Goal: Task Accomplishment & Management: Manage account settings

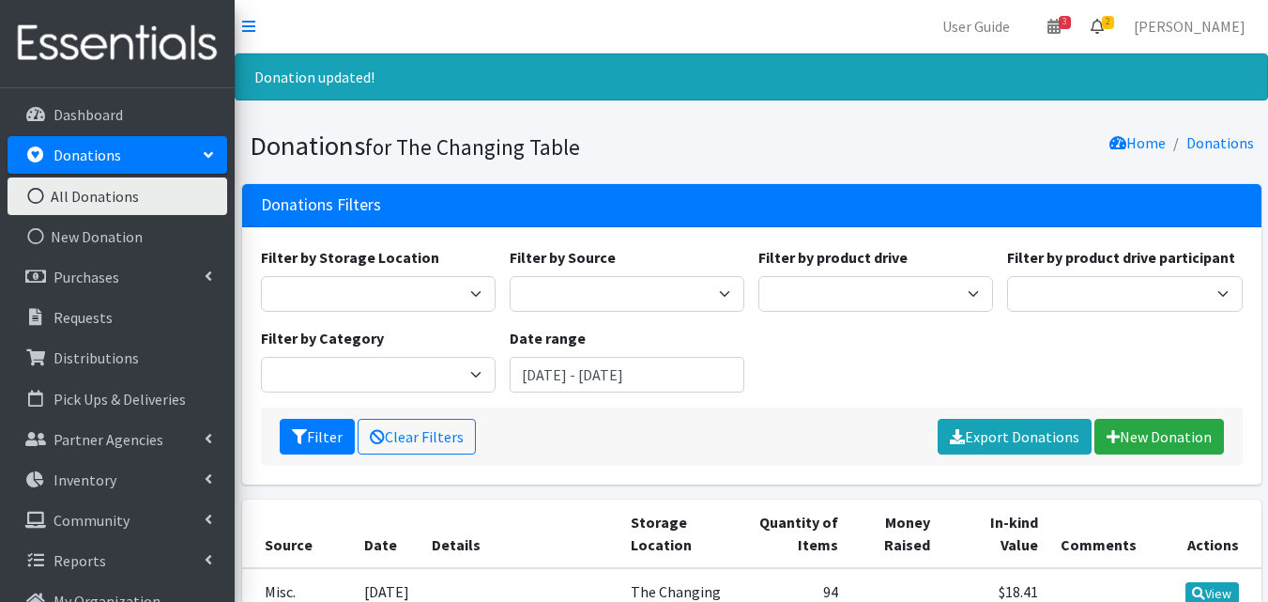
click at [1119, 29] on link "2" at bounding box center [1096, 27] width 43 height 38
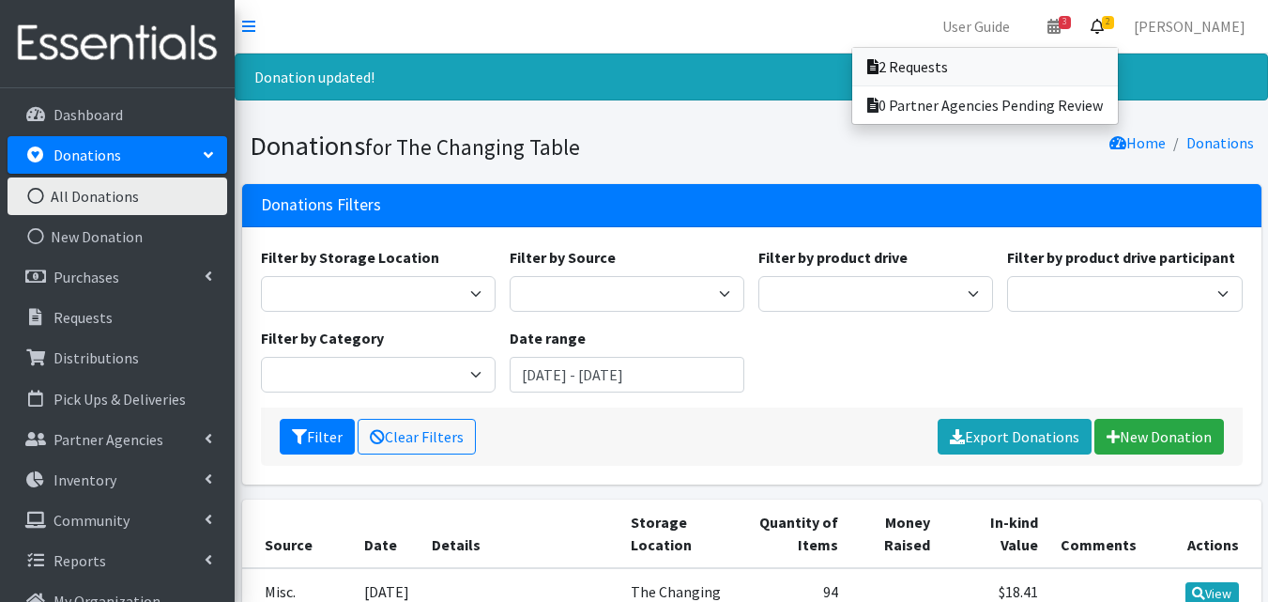
click at [1081, 63] on link "2 Requests" at bounding box center [985, 67] width 266 height 38
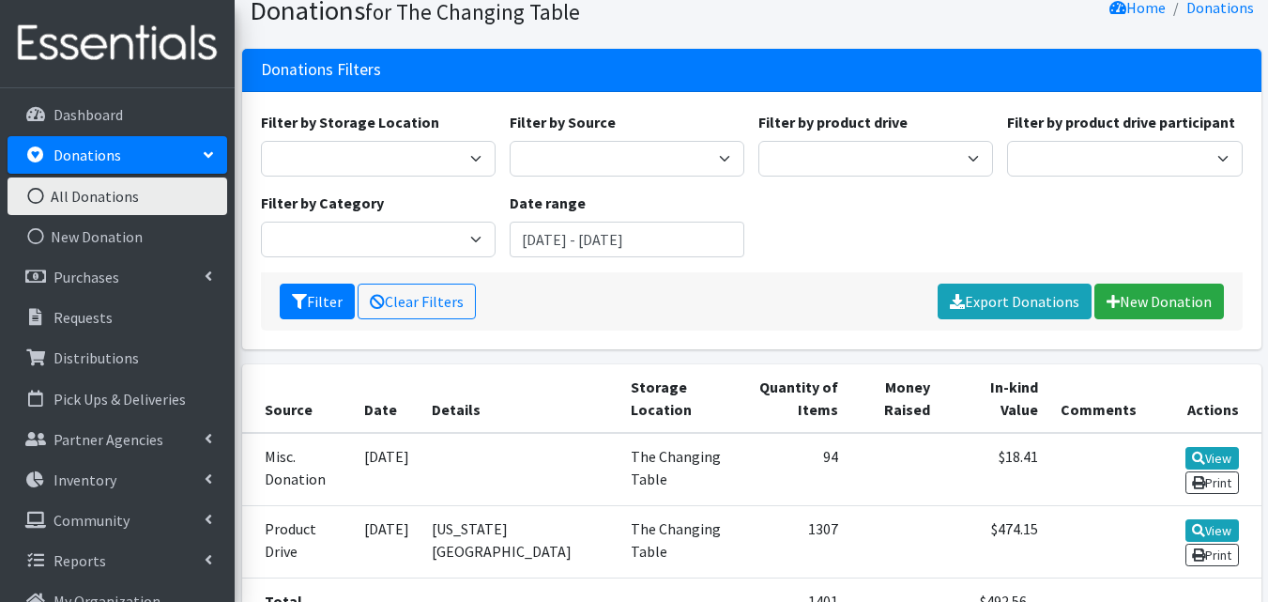
scroll to position [333, 0]
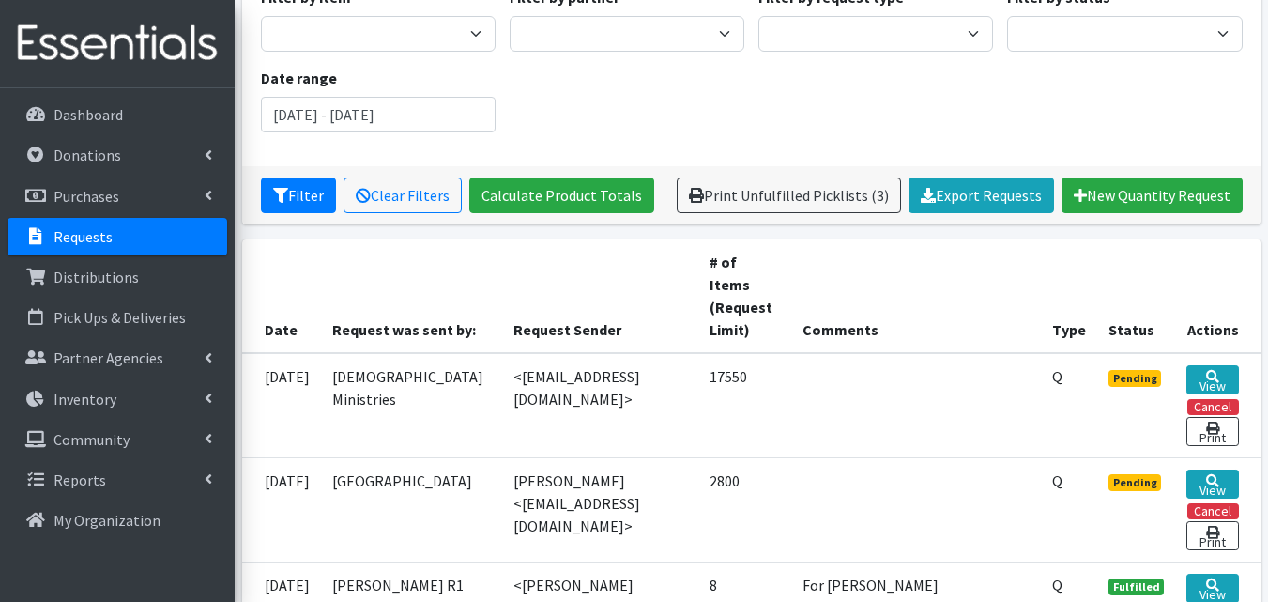
scroll to position [169, 0]
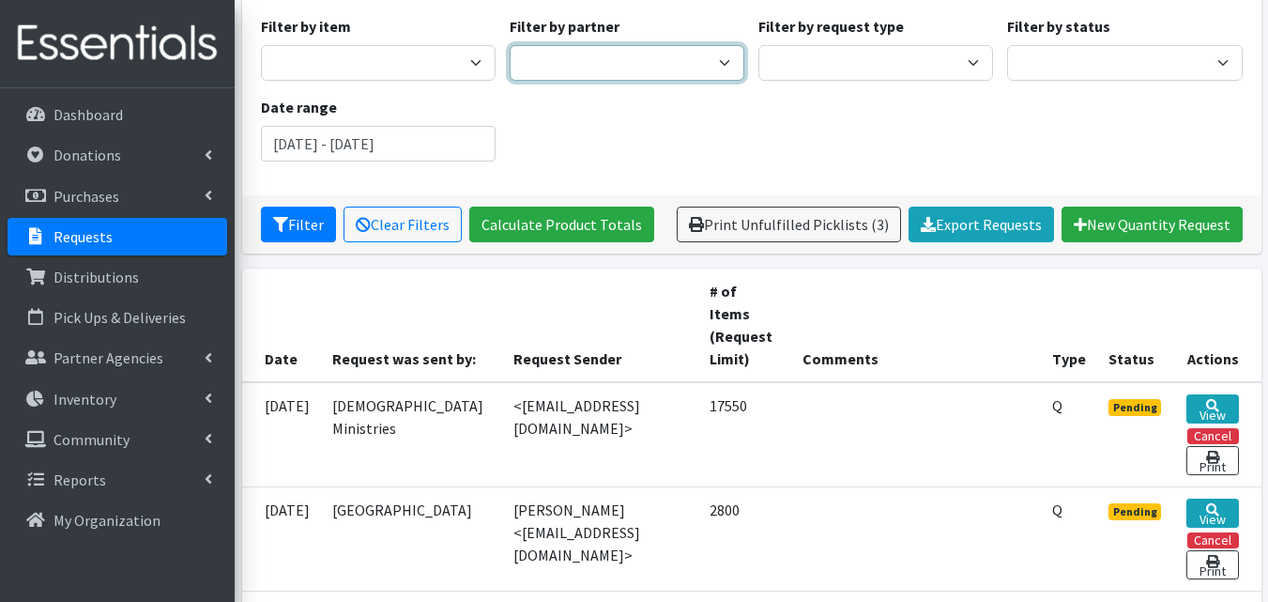
click at [603, 51] on select "Camdenton School District Citizens Against Domestic Violence, Inc COMC - Camden…" at bounding box center [627, 63] width 235 height 36
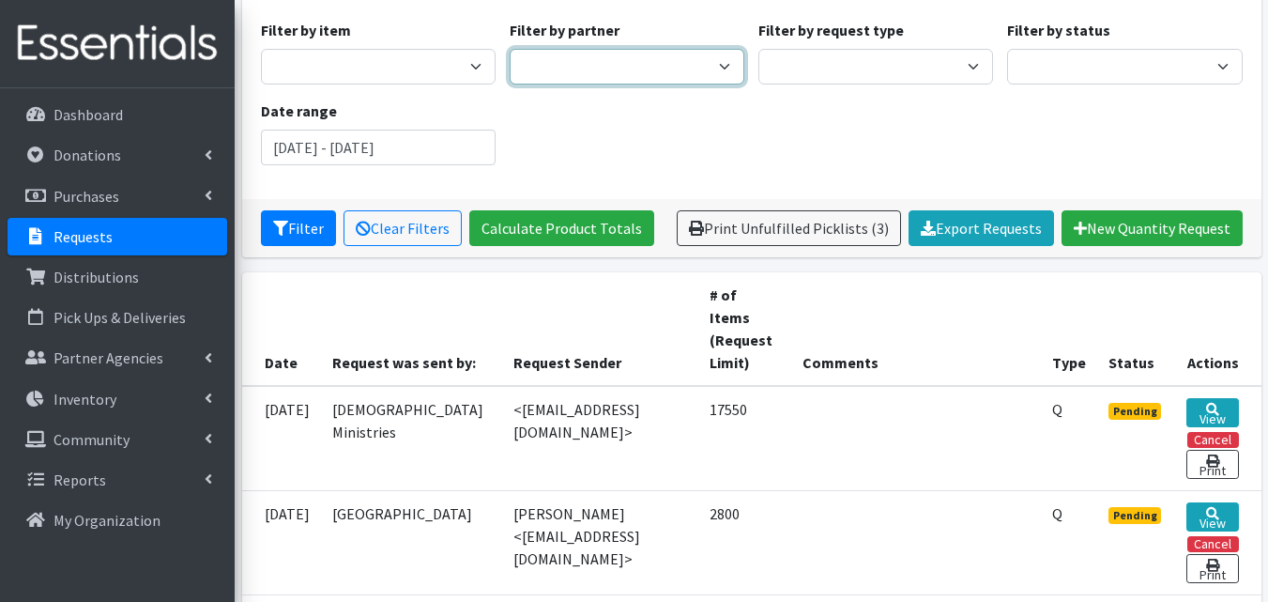
scroll to position [164, 0]
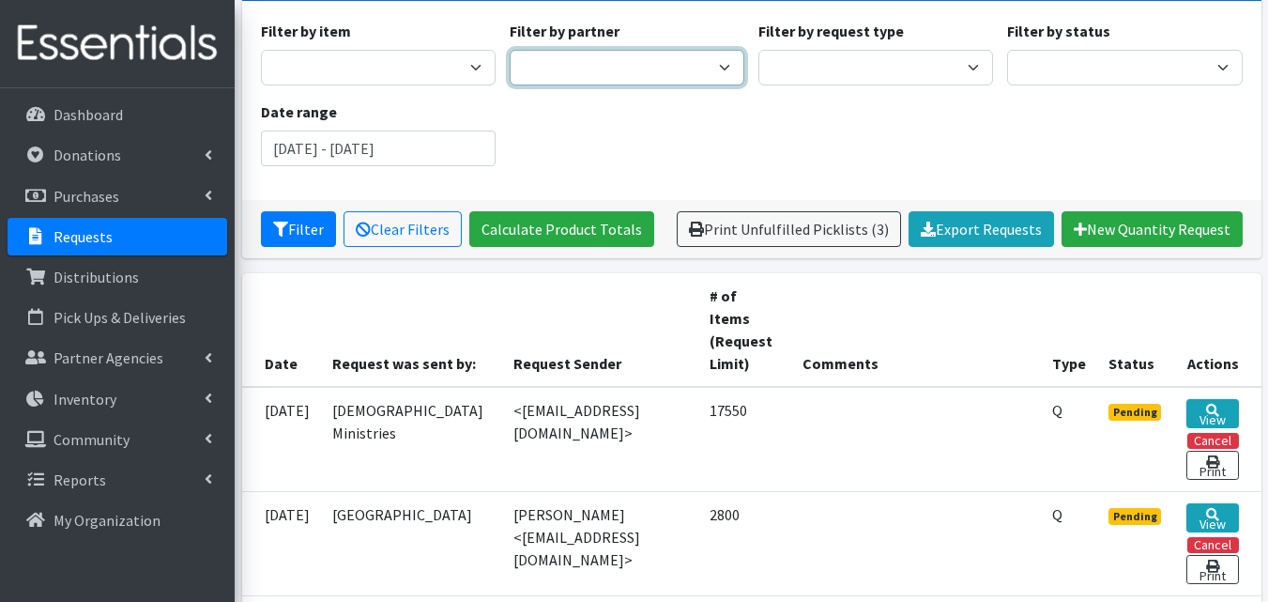
click at [708, 73] on select "Camdenton School District Citizens Against Domestic Violence, Inc COMC - Camden…" at bounding box center [627, 68] width 235 height 36
select select "5154"
click at [510, 50] on select "Camdenton School District Citizens Against Domestic Violence, Inc COMC - Camden…" at bounding box center [627, 68] width 235 height 36
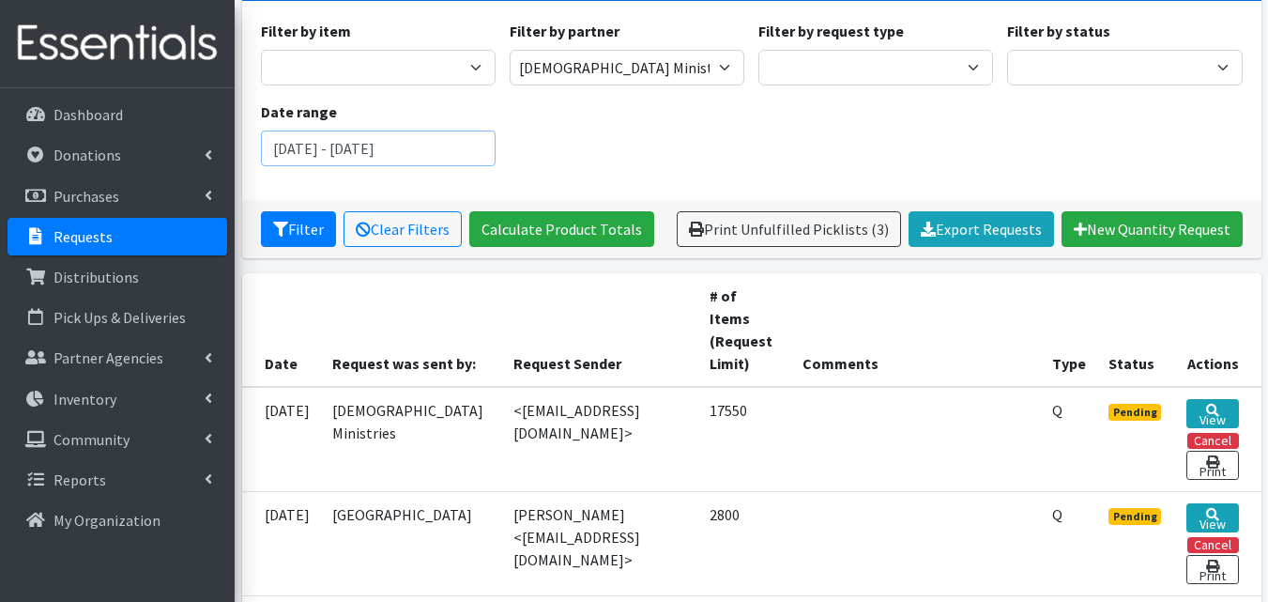
click at [417, 153] on input "[DATE] - [DATE]" at bounding box center [378, 148] width 235 height 36
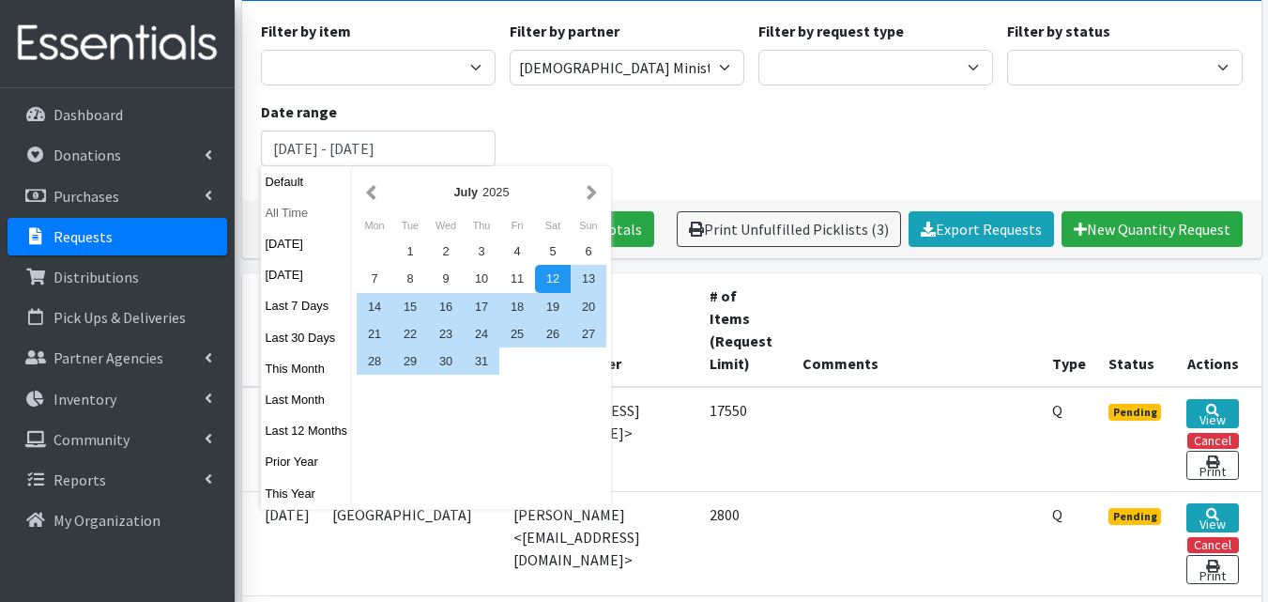
click at [310, 203] on button "All Time" at bounding box center [307, 212] width 92 height 27
type input "September 12, 1925 - September 12, 2026"
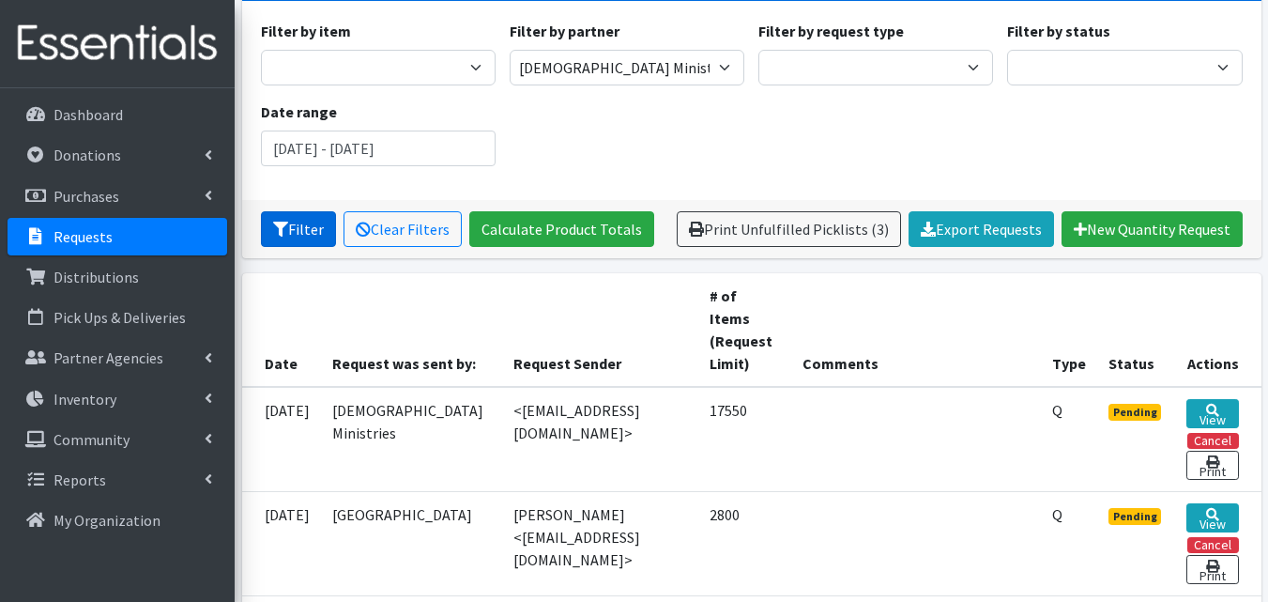
click at [307, 214] on button "Filter" at bounding box center [298, 229] width 75 height 36
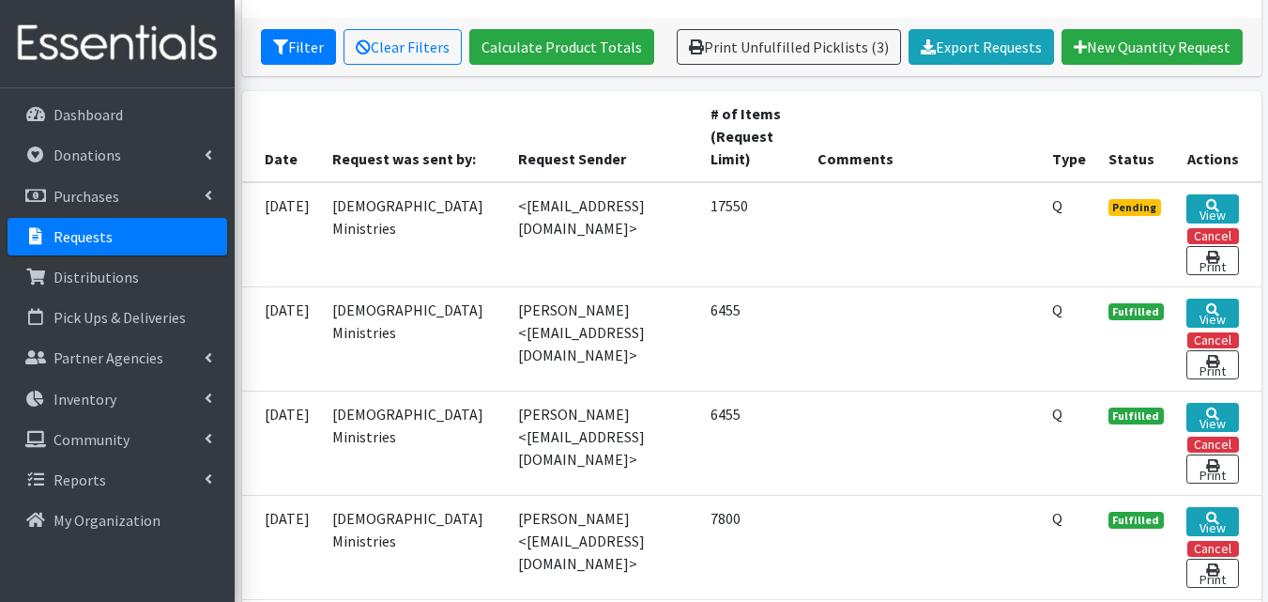
scroll to position [359, 0]
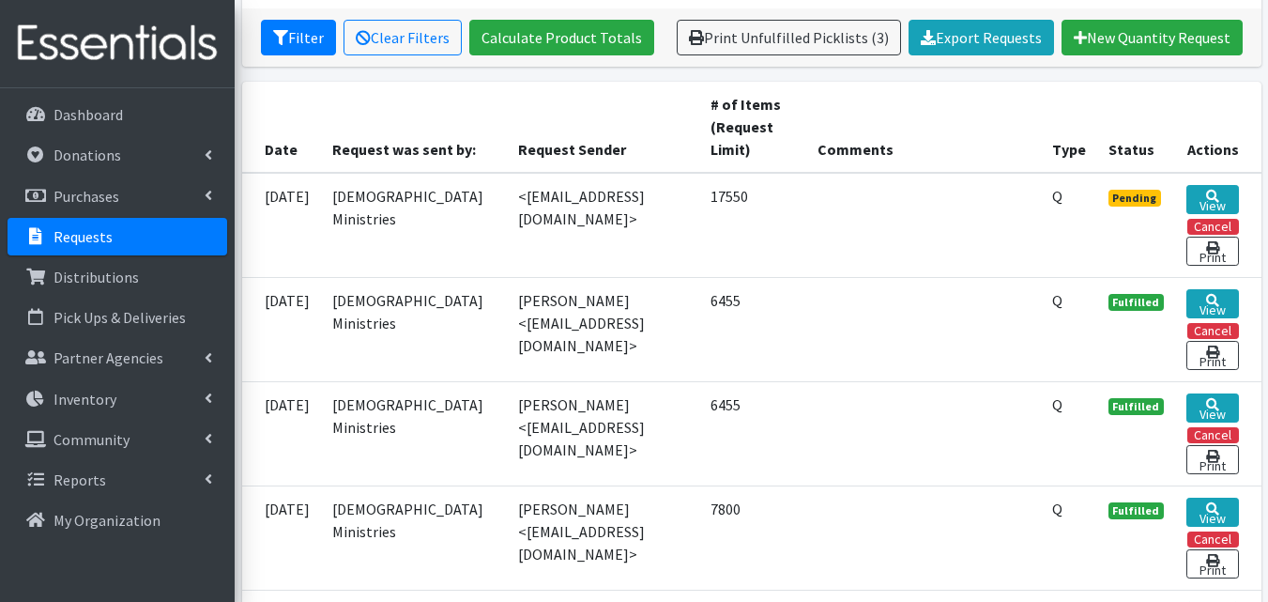
scroll to position [353, 0]
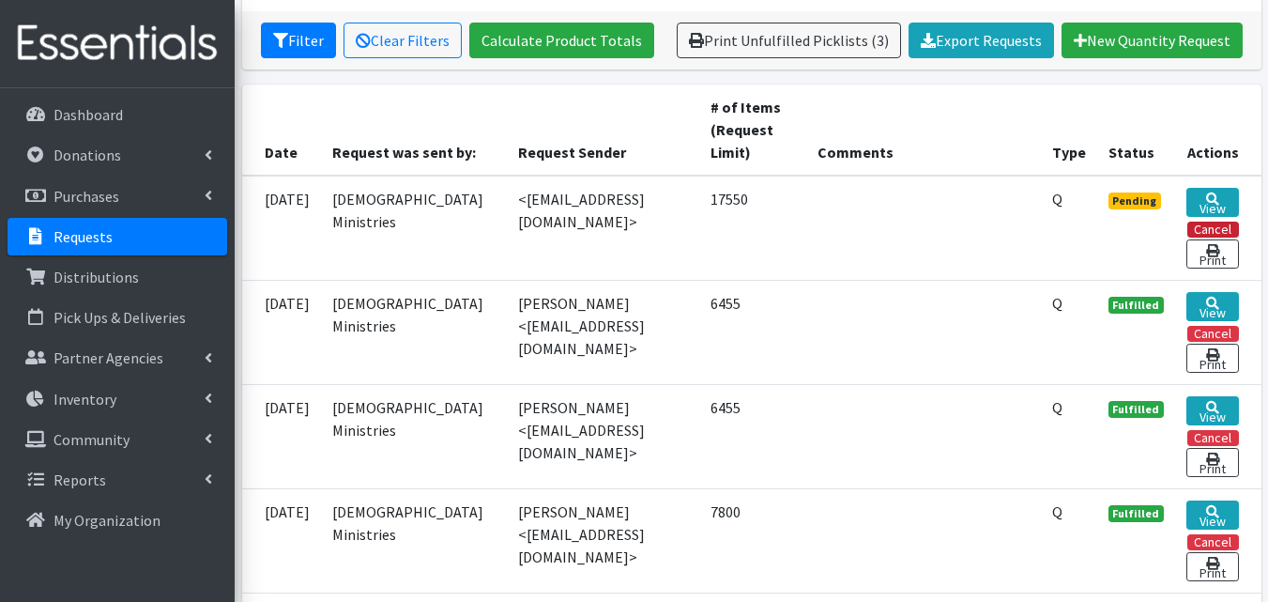
click at [1198, 225] on button "Cancel" at bounding box center [1213, 229] width 52 height 16
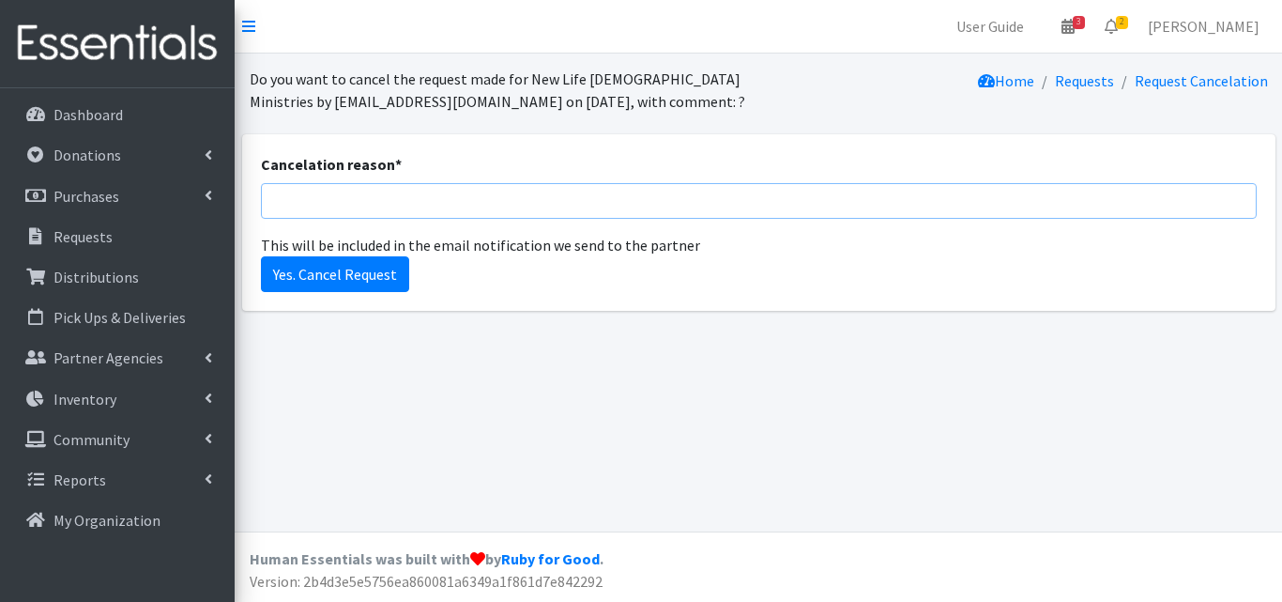
click at [375, 197] on input "Cancelation reason *" at bounding box center [759, 201] width 996 height 36
drag, startPoint x: 484, startPoint y: 202, endPoint x: 393, endPoint y: 194, distance: 91.3
click at [393, 194] on input "Too large of order. Was revised." at bounding box center [759, 201] width 996 height 36
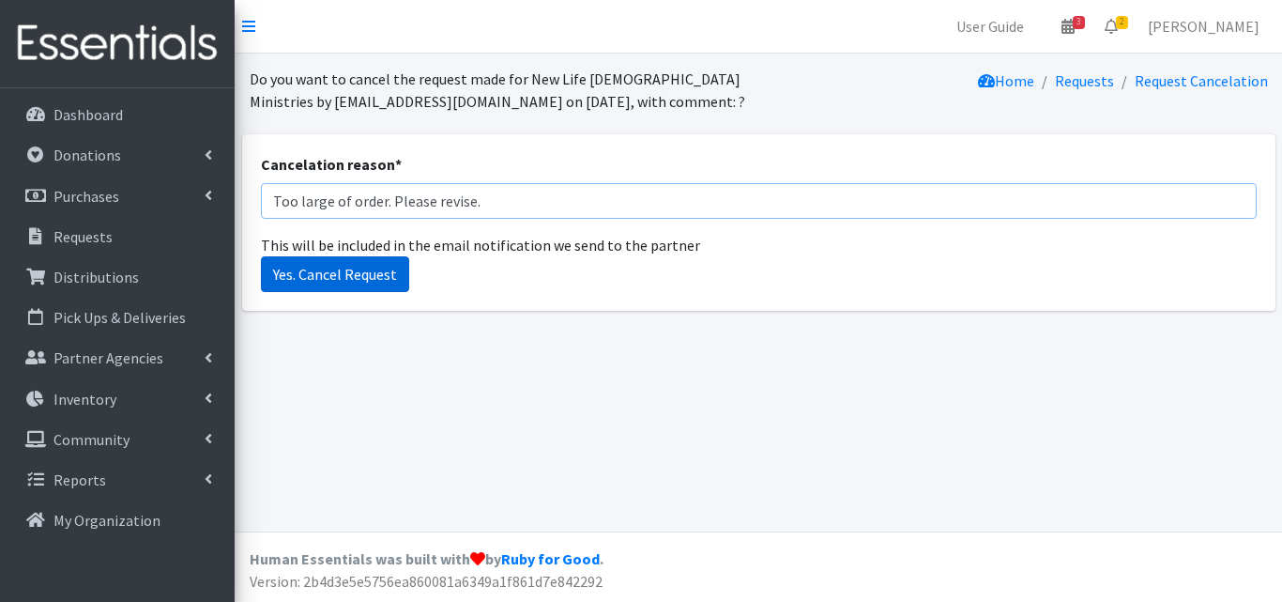
type input "Too large of order. Please revise."
click at [362, 282] on input "Yes. Cancel Request" at bounding box center [335, 274] width 148 height 36
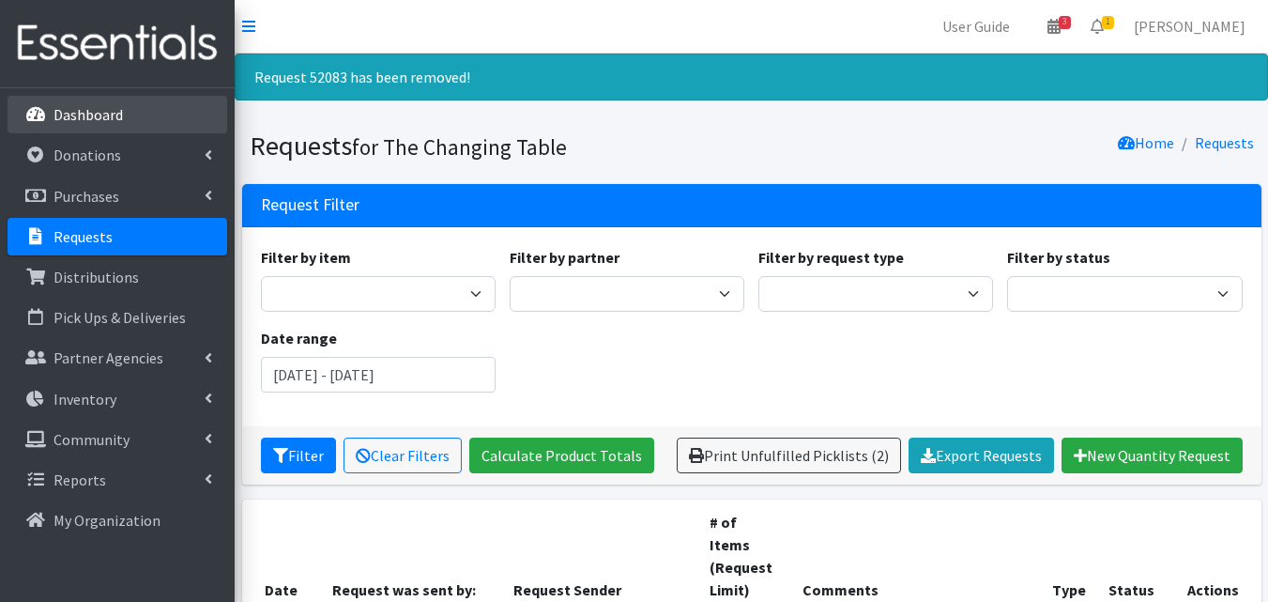
click at [120, 127] on link "Dashboard" at bounding box center [118, 115] width 220 height 38
